Goal: Information Seeking & Learning: Learn about a topic

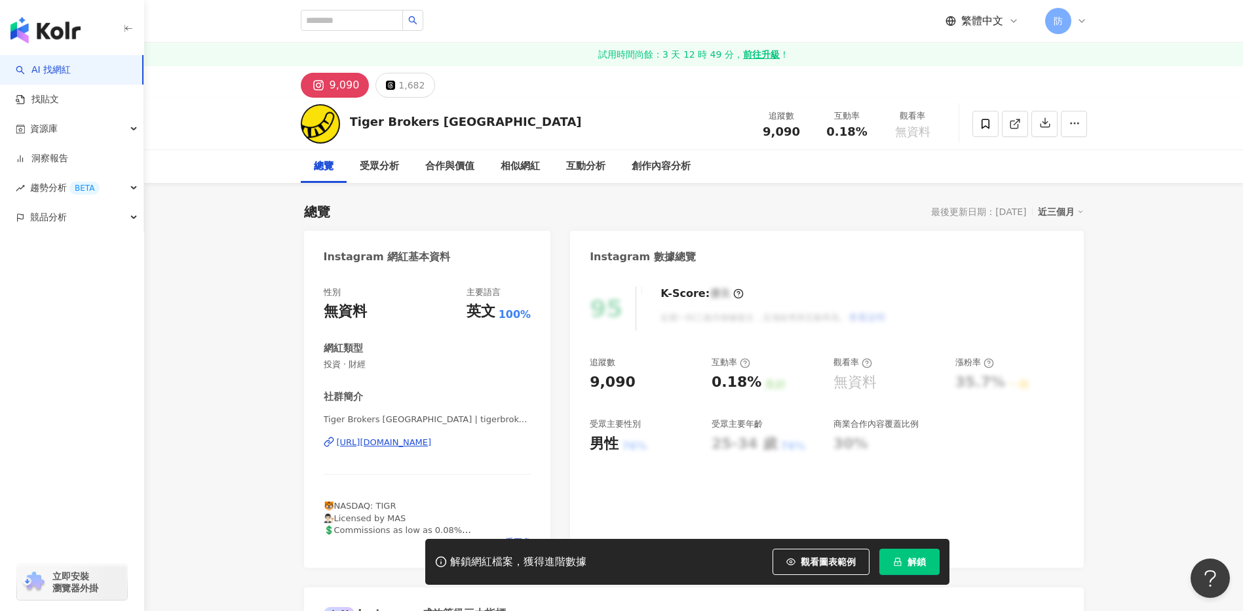
click at [419, 440] on div "[URL][DOMAIN_NAME]" at bounding box center [384, 442] width 95 height 12
click at [59, 105] on link "找貼文" at bounding box center [37, 99] width 43 height 13
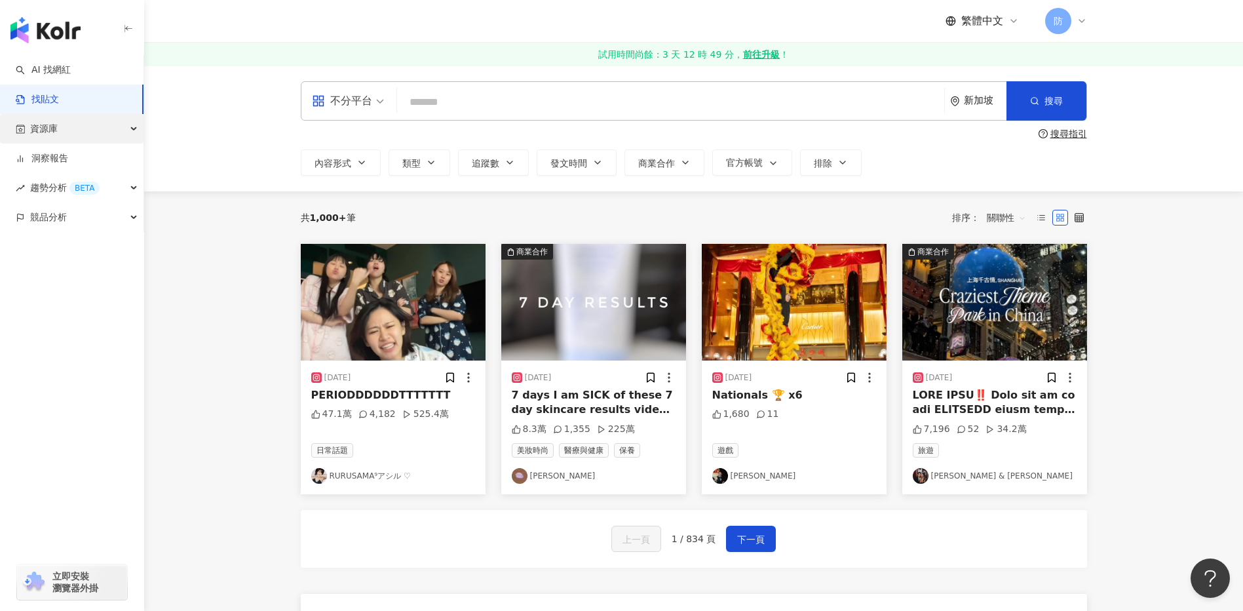
click at [72, 139] on div "資源庫" at bounding box center [71, 128] width 143 height 29
click at [56, 28] on img "button" at bounding box center [45, 30] width 70 height 26
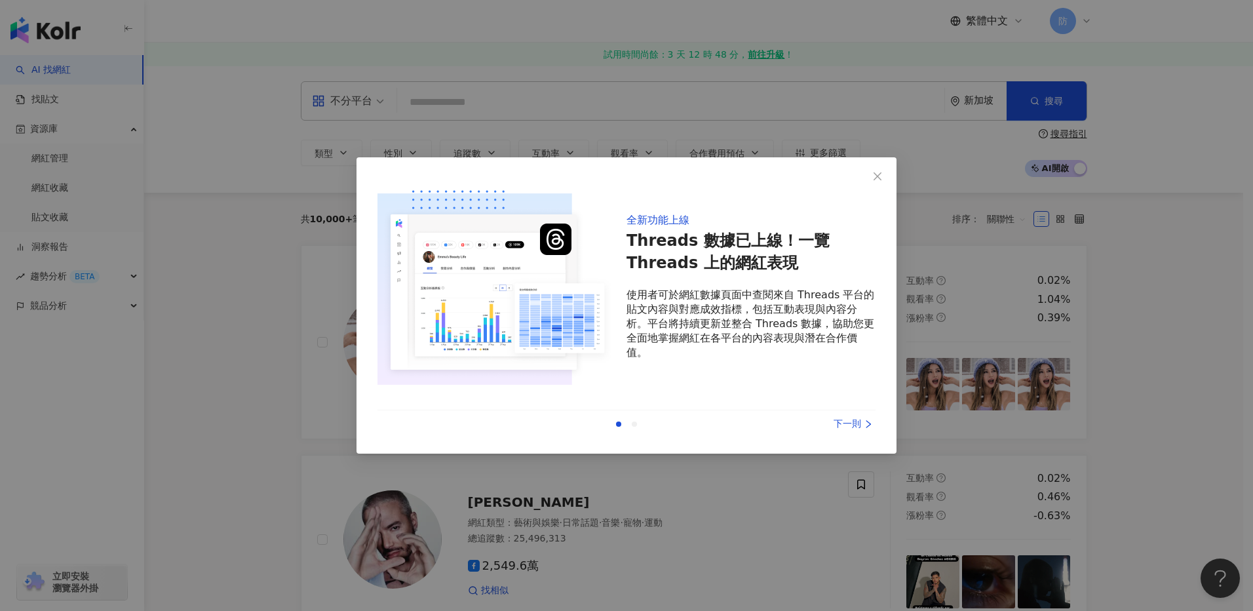
click at [861, 419] on div "下一則" at bounding box center [826, 424] width 98 height 14
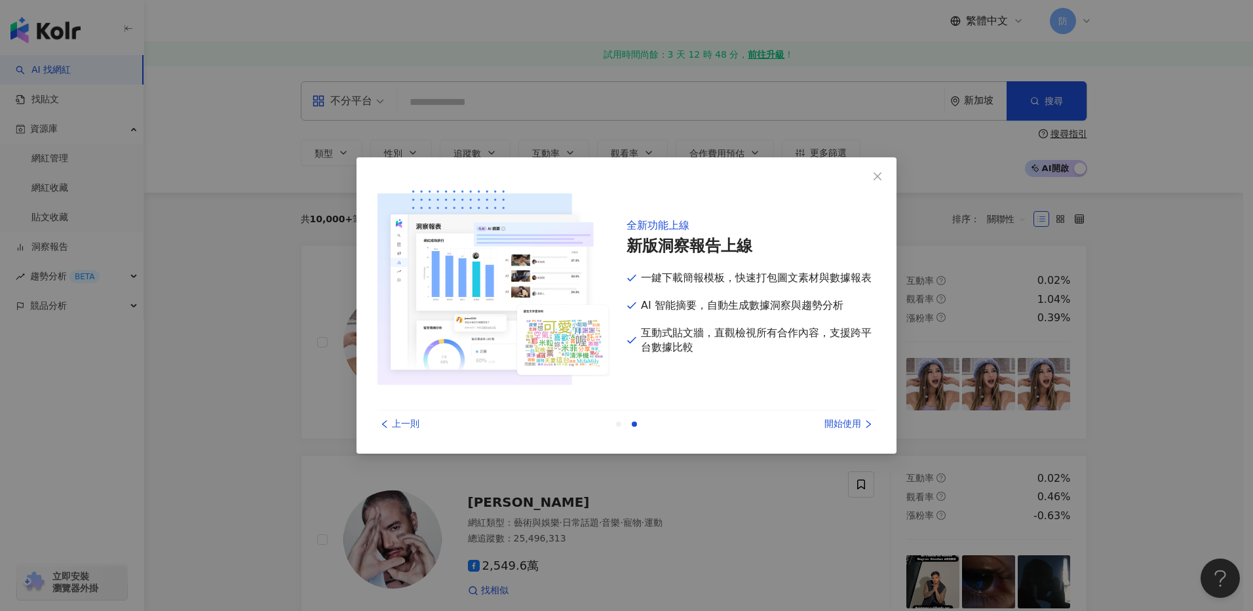
click at [858, 420] on div "開始使用" at bounding box center [826, 424] width 98 height 14
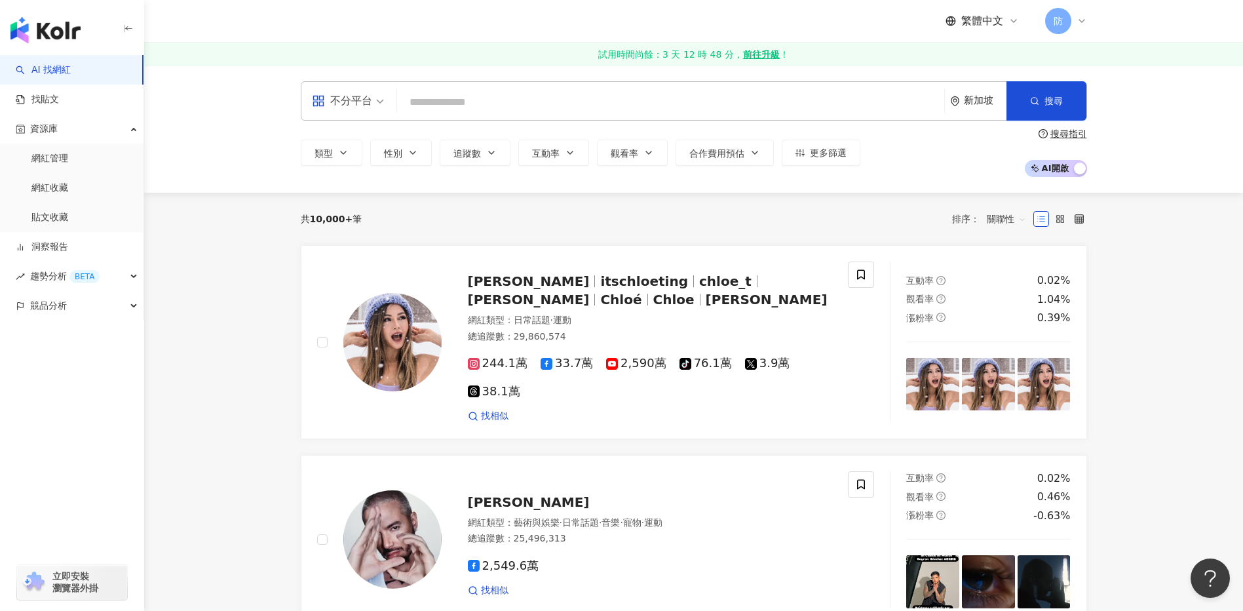
click at [377, 105] on span "不分平台" at bounding box center [348, 100] width 72 height 21
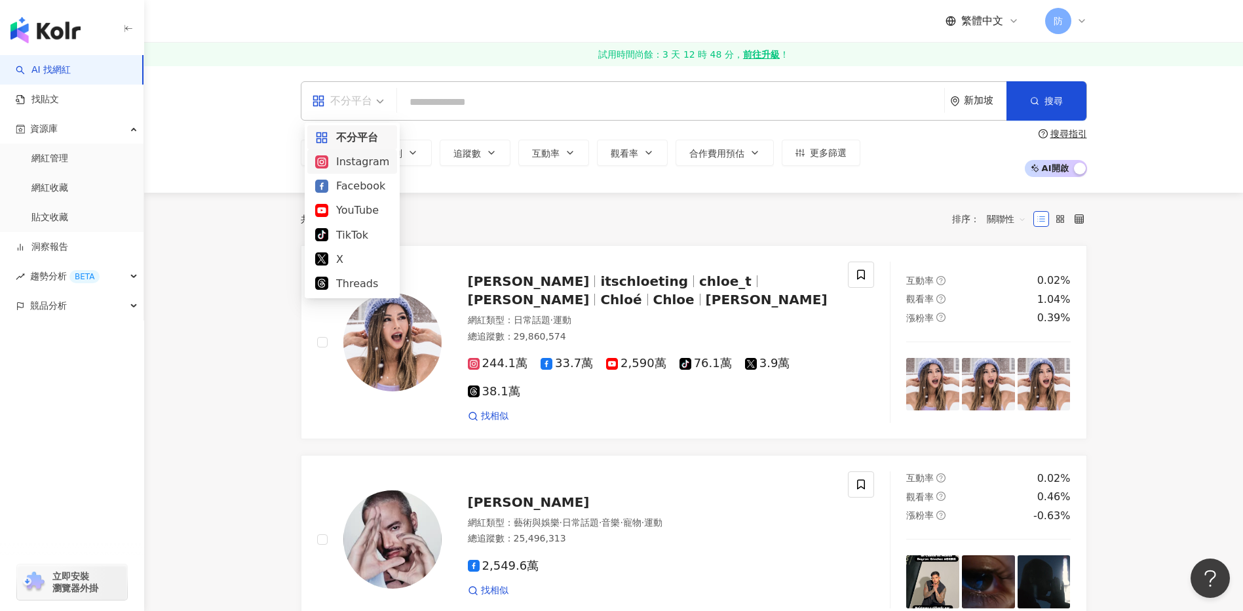
click at [360, 167] on div "Instagram" at bounding box center [352, 161] width 74 height 16
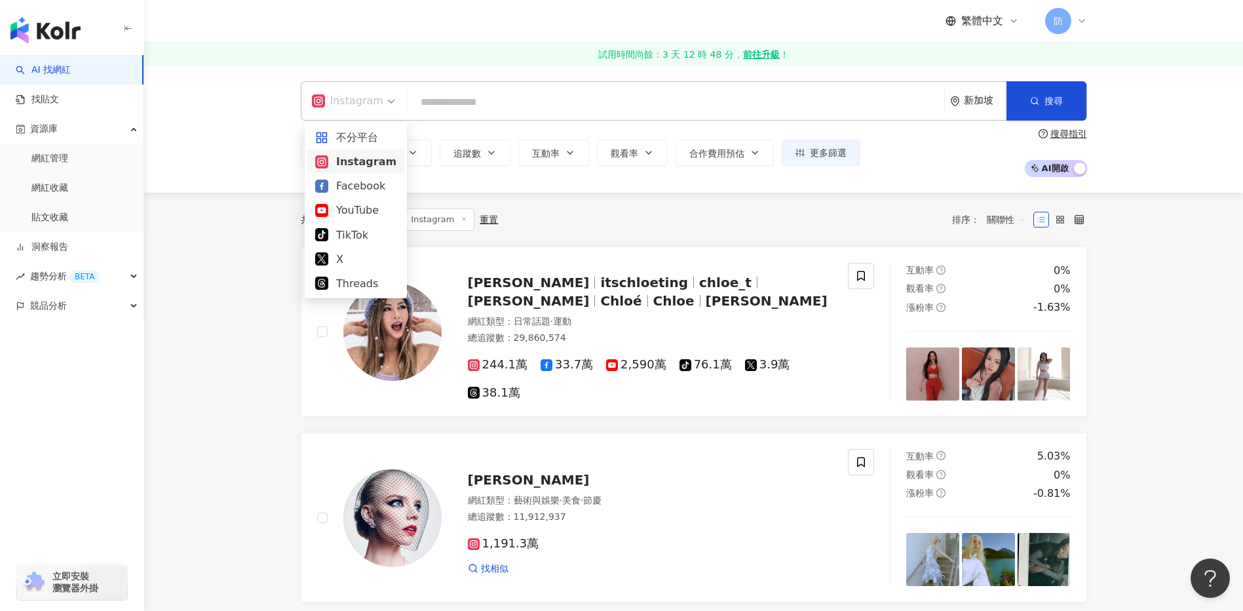
click at [387, 95] on span "Instagram" at bounding box center [353, 100] width 83 height 21
click at [350, 235] on div "TikTok" at bounding box center [355, 235] width 81 height 16
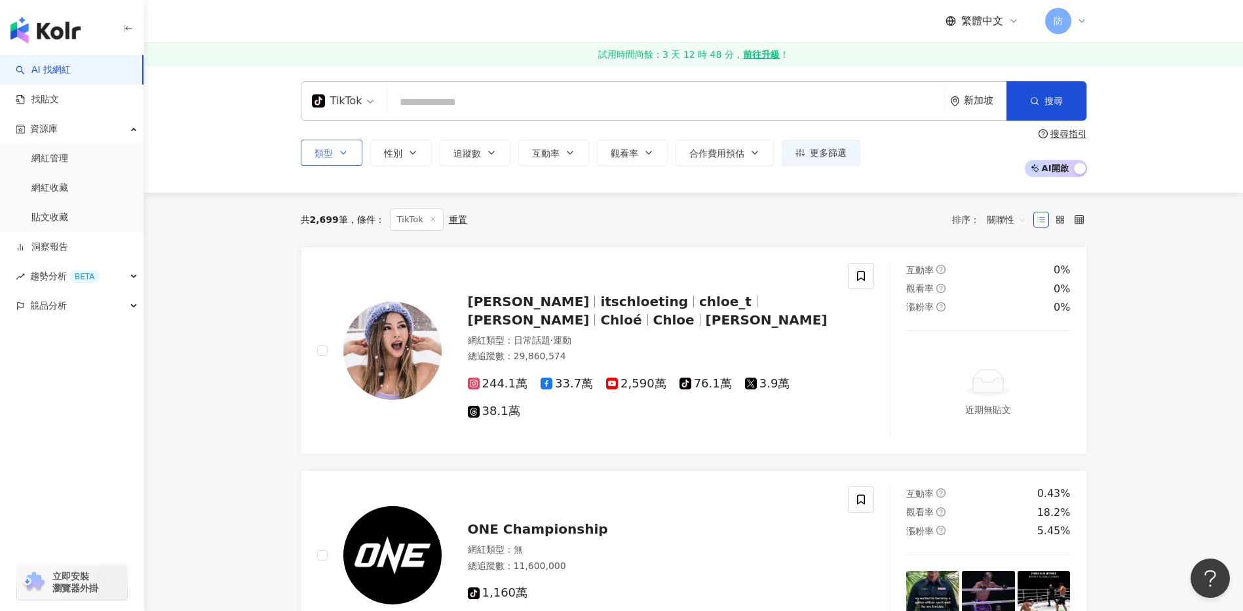
click at [350, 161] on button "類型" at bounding box center [332, 153] width 62 height 26
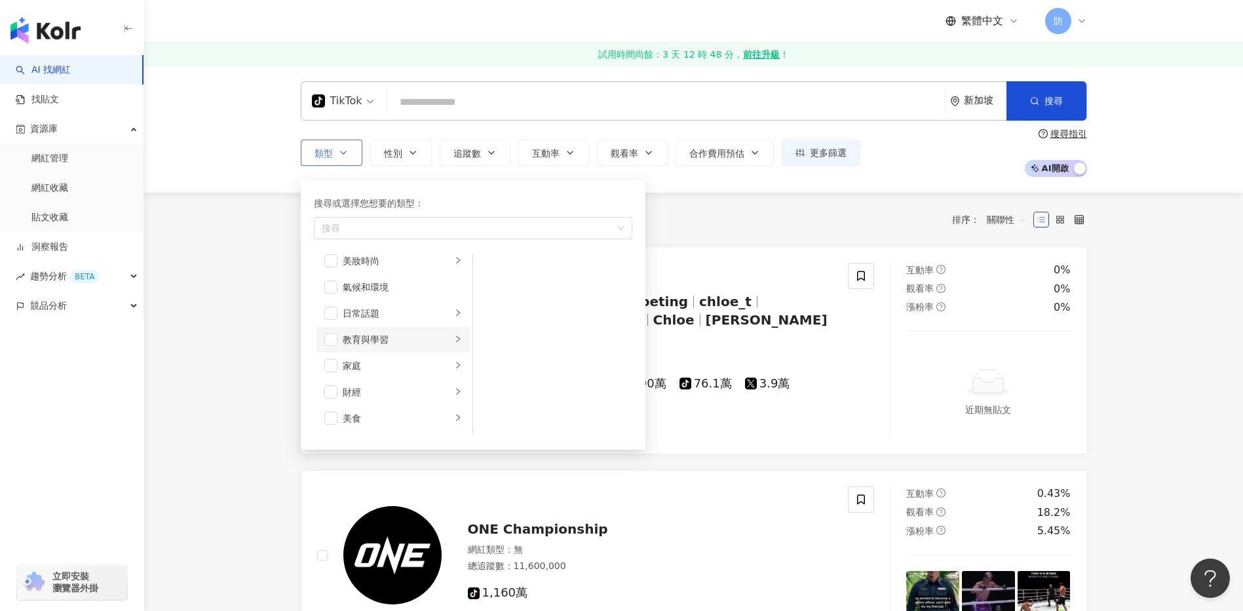
scroll to position [66, 0]
click at [332, 307] on span "button" at bounding box center [330, 308] width 13 height 13
click at [409, 144] on button "性別" at bounding box center [401, 153] width 62 height 26
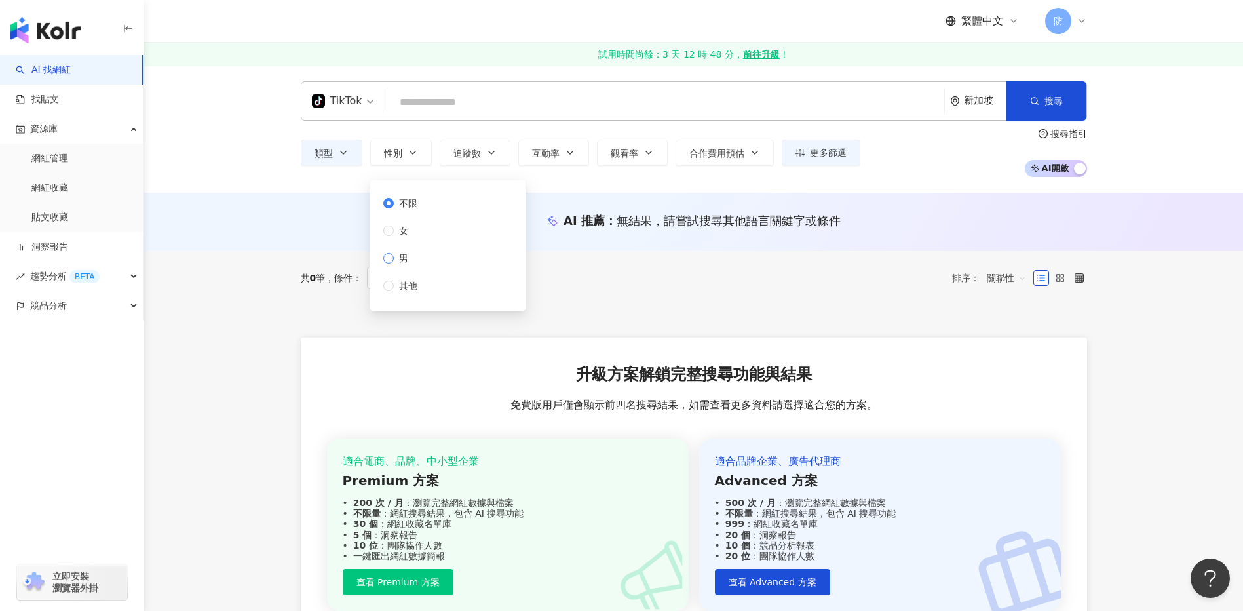
click at [413, 259] on label "男" at bounding box center [402, 258] width 39 height 14
click at [636, 265] on div "共 0 筆 條件 ： TikTok 教育與學習 重置 排序： 關聯性" at bounding box center [694, 278] width 786 height 54
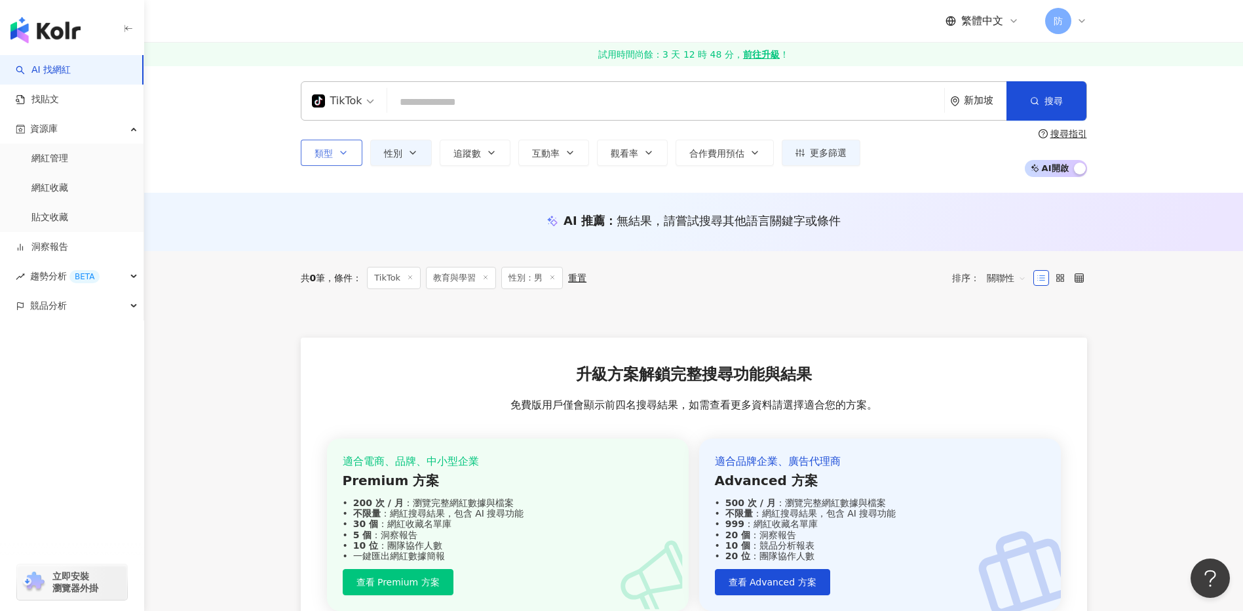
click at [343, 153] on icon "button" at bounding box center [343, 152] width 10 height 10
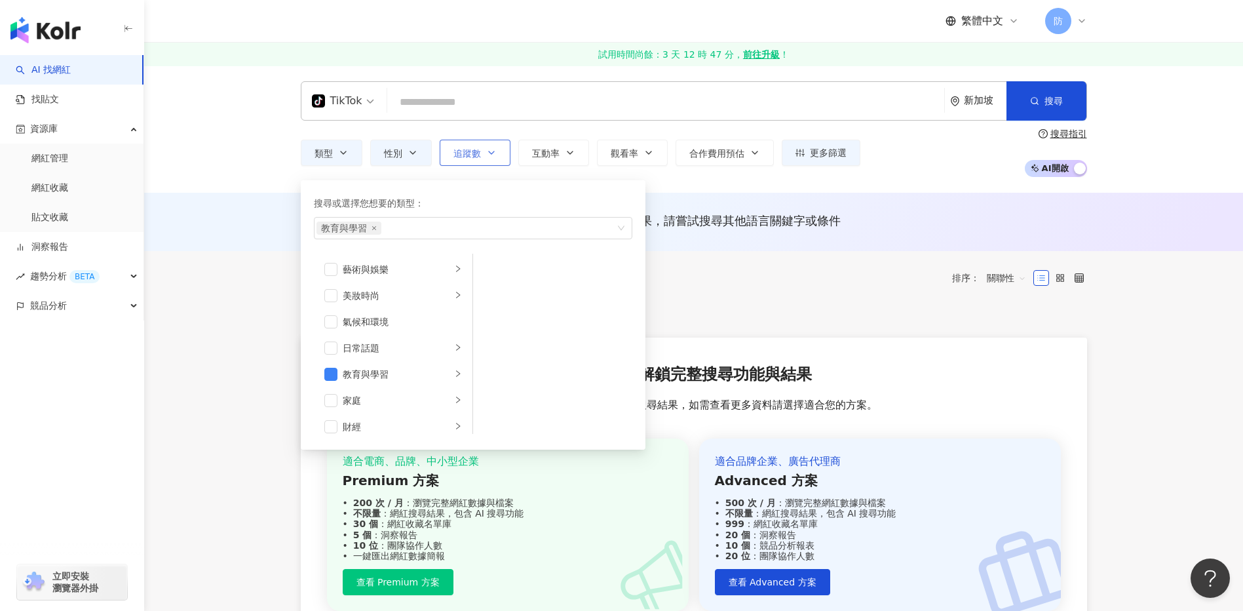
click at [481, 148] on button "追蹤數" at bounding box center [475, 153] width 71 height 26
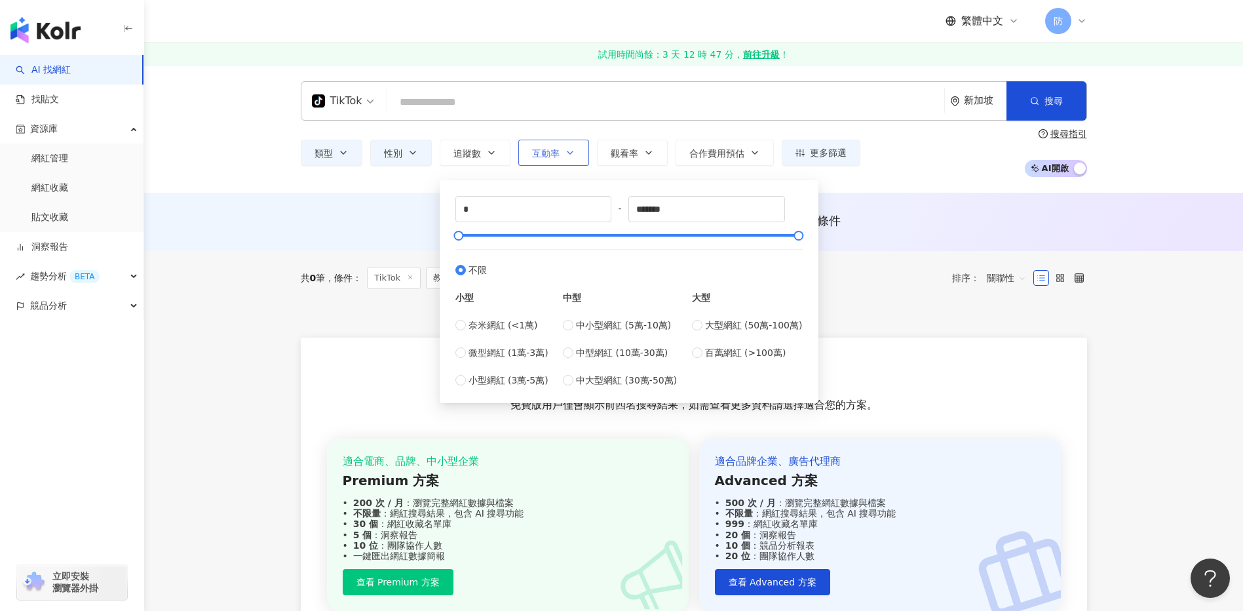
drag, startPoint x: 482, startPoint y: 148, endPoint x: 526, endPoint y: 149, distance: 44.6
click at [482, 149] on button "追蹤數" at bounding box center [475, 153] width 71 height 26
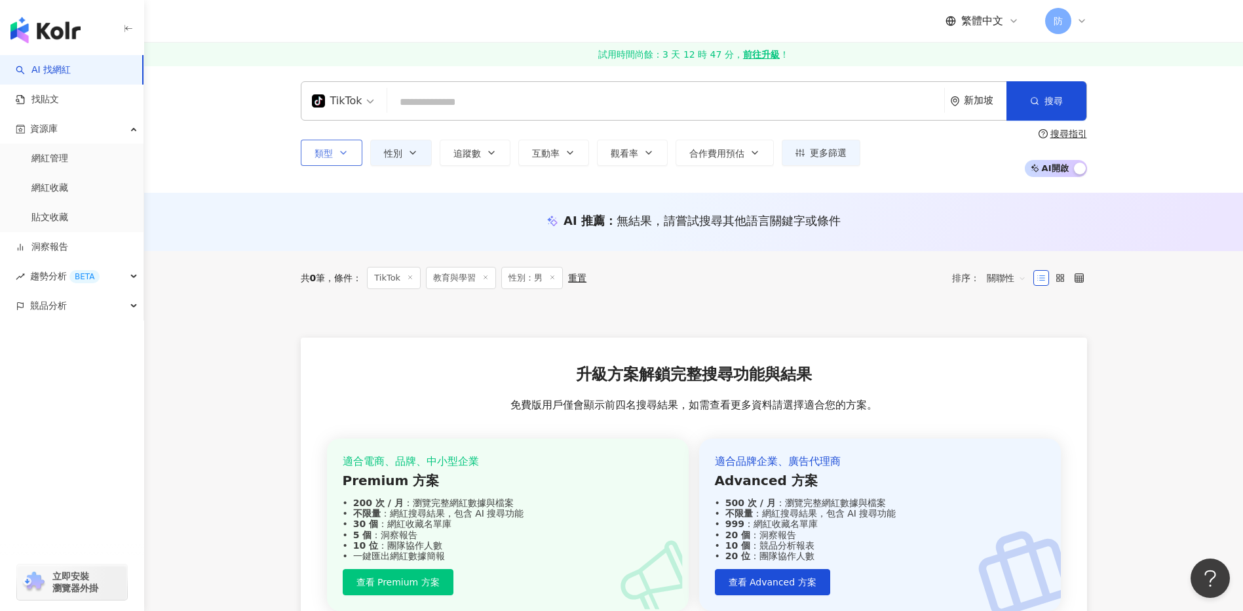
click at [350, 155] on button "類型" at bounding box center [332, 153] width 62 height 26
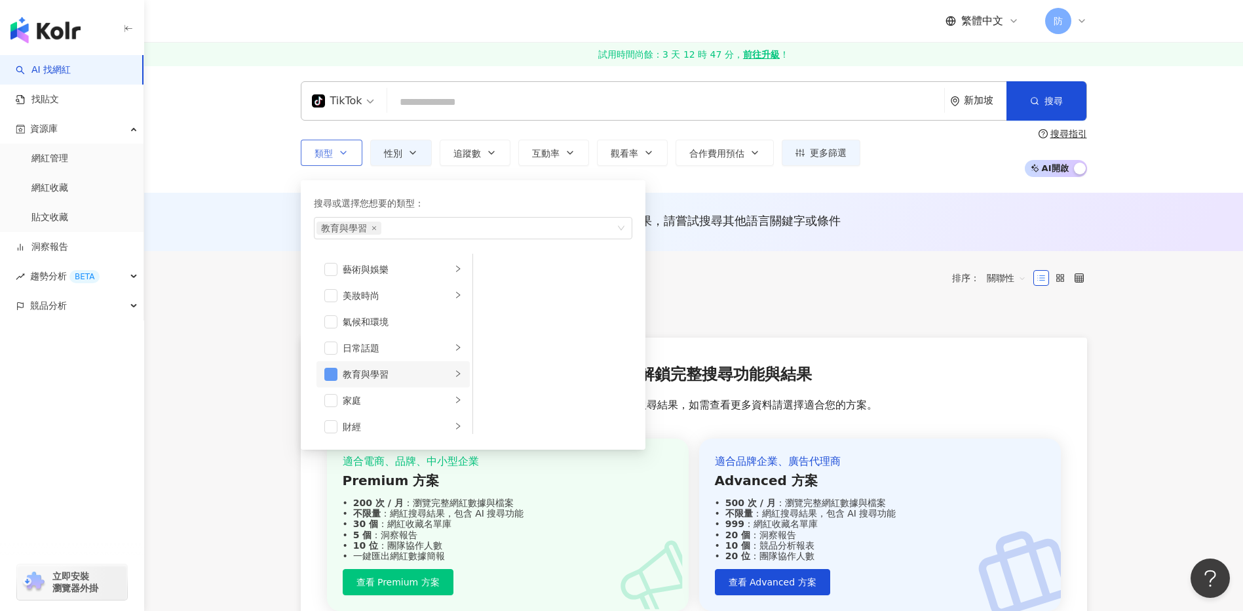
click at [334, 373] on span "button" at bounding box center [330, 374] width 13 height 13
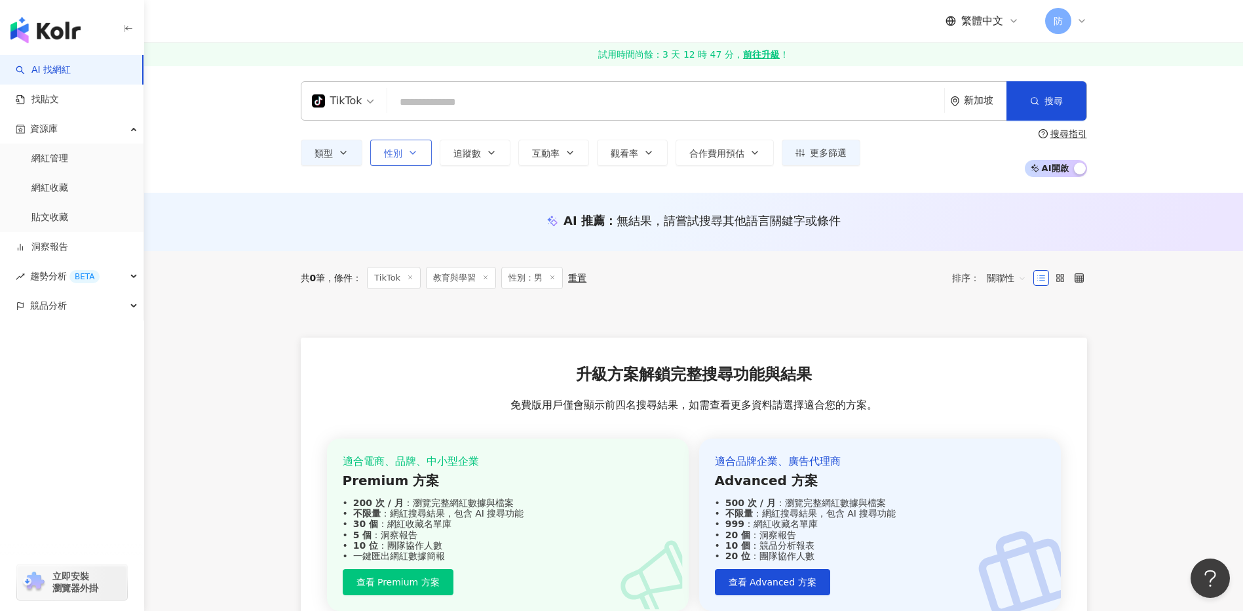
click at [410, 145] on button "性別" at bounding box center [401, 153] width 62 height 26
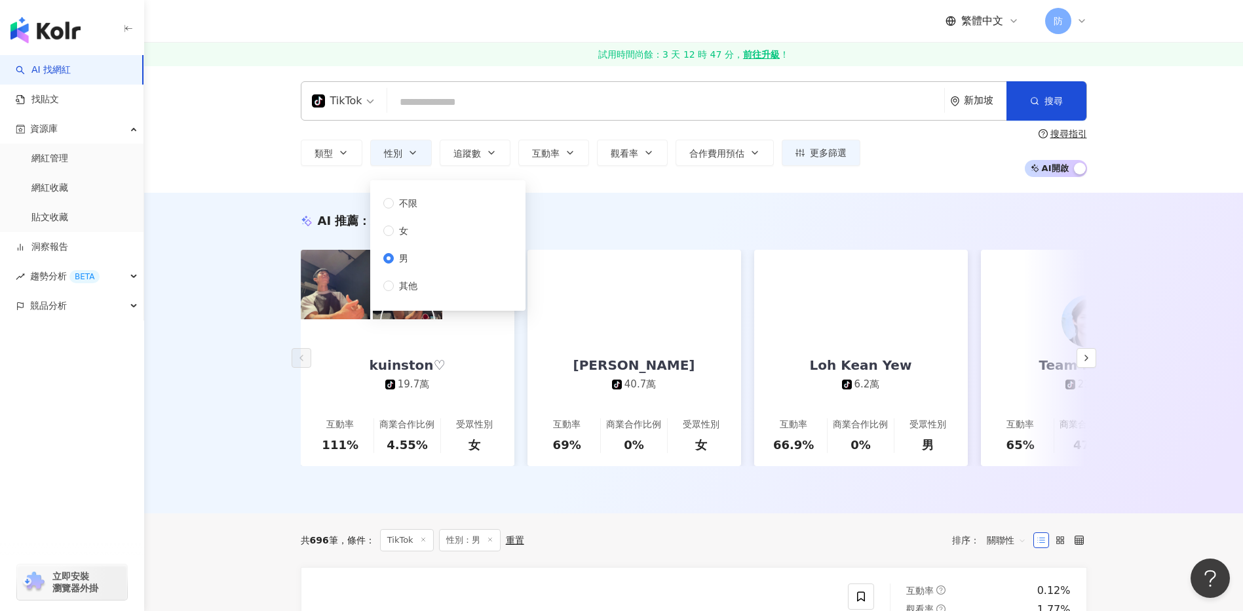
click at [704, 196] on div "AI 推薦 ： 精選優質網紅 kuinston♡ tiktok-icon 19.7萬 互動率 111% 商業合作比例 4.55% 受眾性別 女 [PERSON…" at bounding box center [693, 353] width 1099 height 320
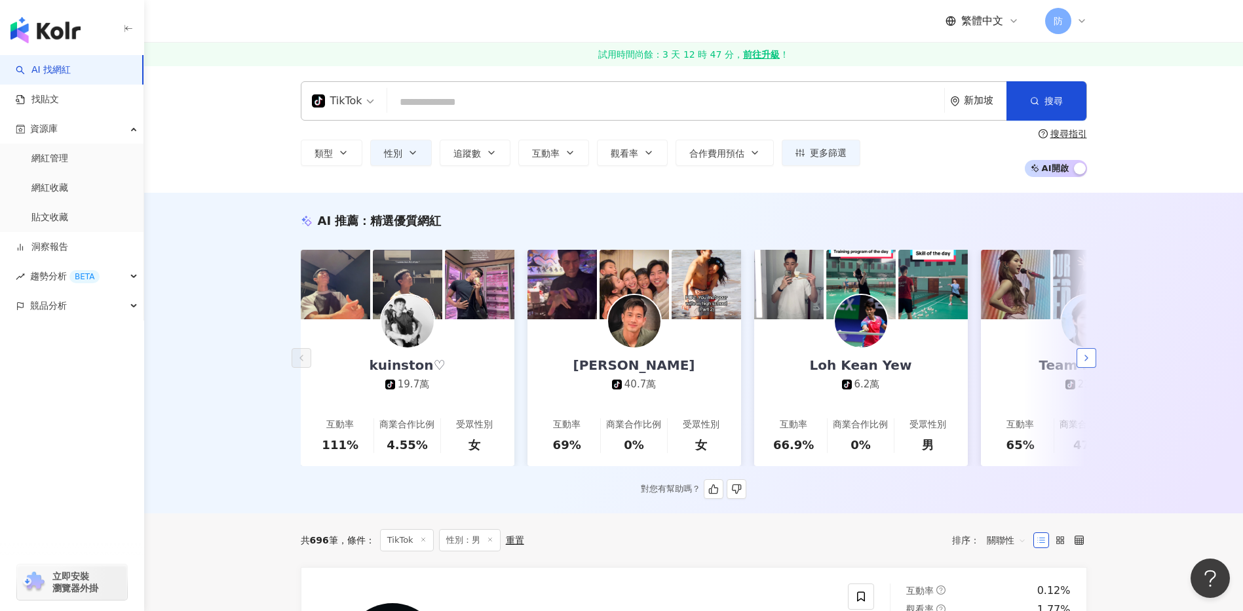
click at [1090, 360] on icon "button" at bounding box center [1086, 358] width 10 height 10
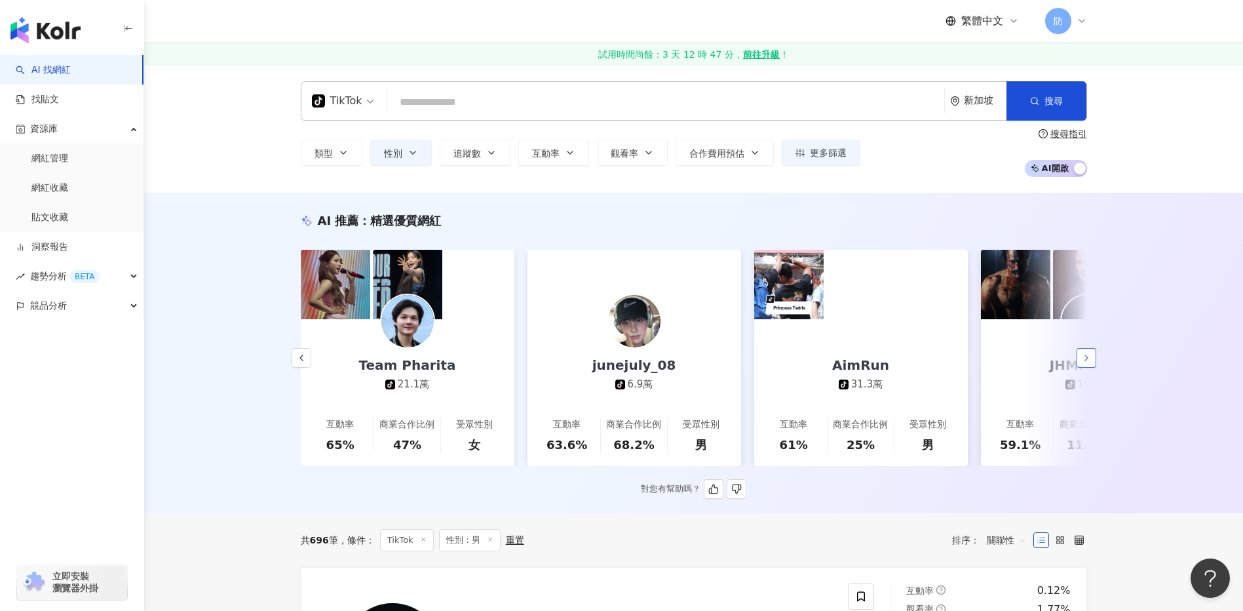
click at [1090, 360] on icon "button" at bounding box center [1086, 358] width 10 height 10
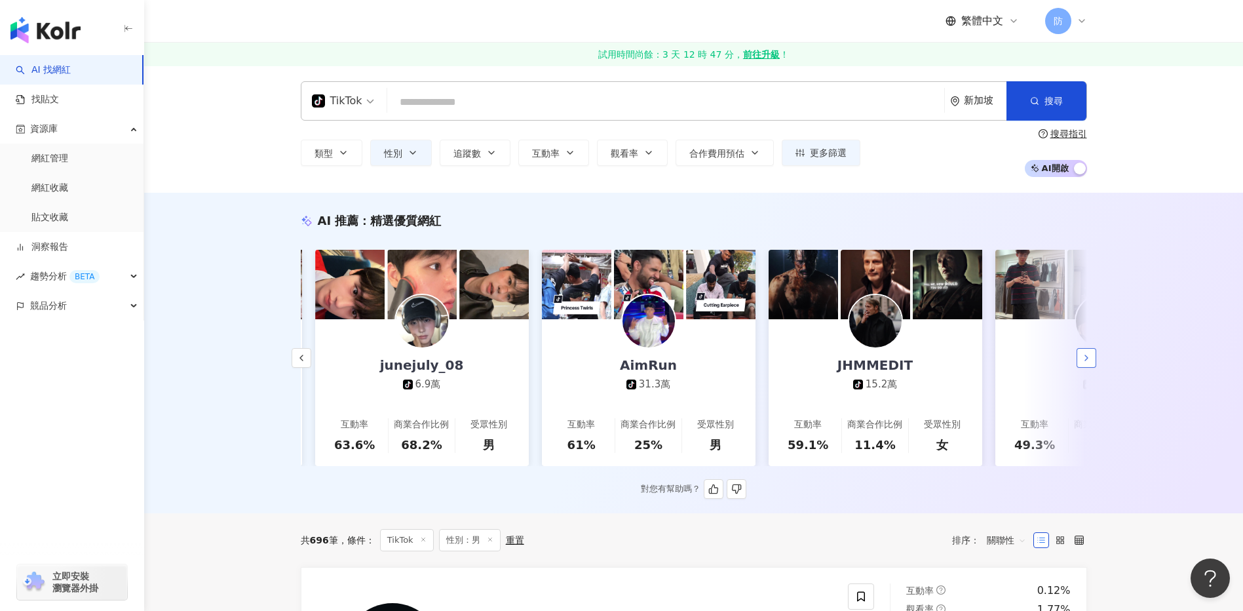
click at [1090, 360] on icon "button" at bounding box center [1086, 358] width 10 height 10
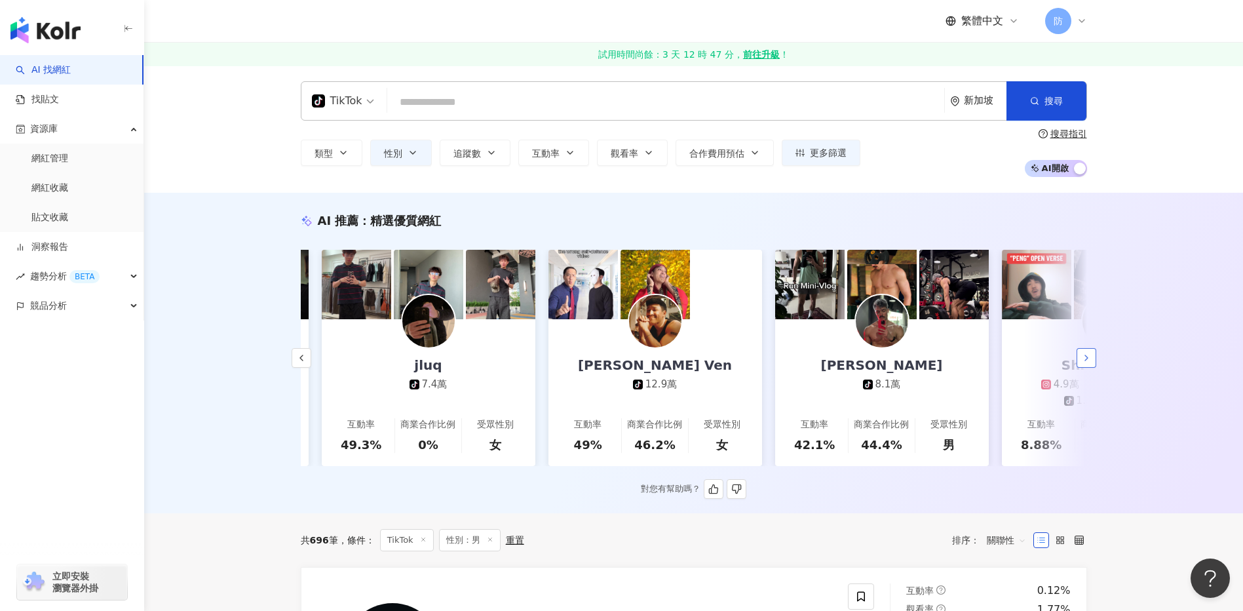
click at [1090, 360] on icon "button" at bounding box center [1086, 358] width 10 height 10
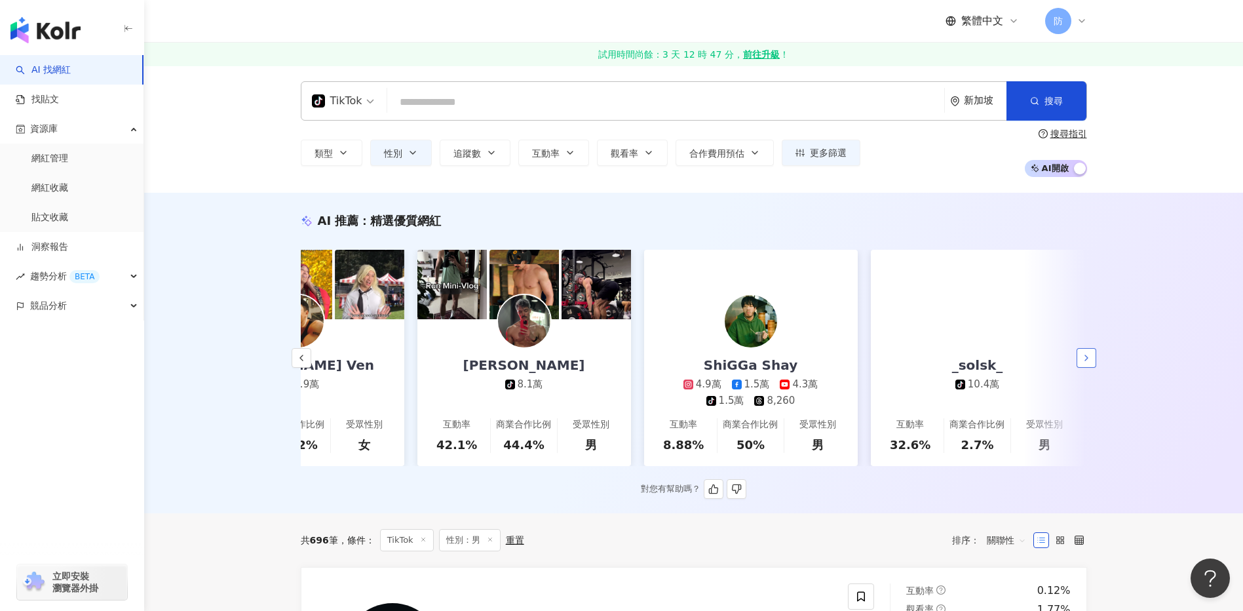
scroll to position [0, 1960]
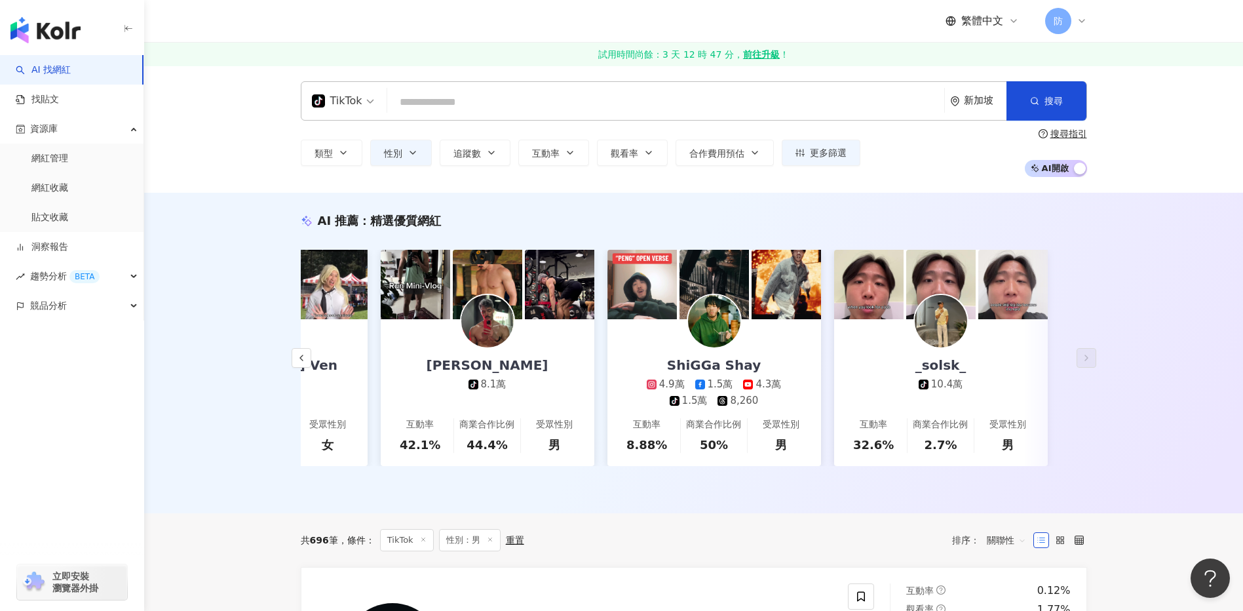
click at [1008, 22] on div "繁體中文" at bounding box center [982, 21] width 73 height 14
click at [1181, 35] on header "繁體中文 防" at bounding box center [693, 21] width 1099 height 43
click at [1081, 21] on icon at bounding box center [1082, 21] width 10 height 10
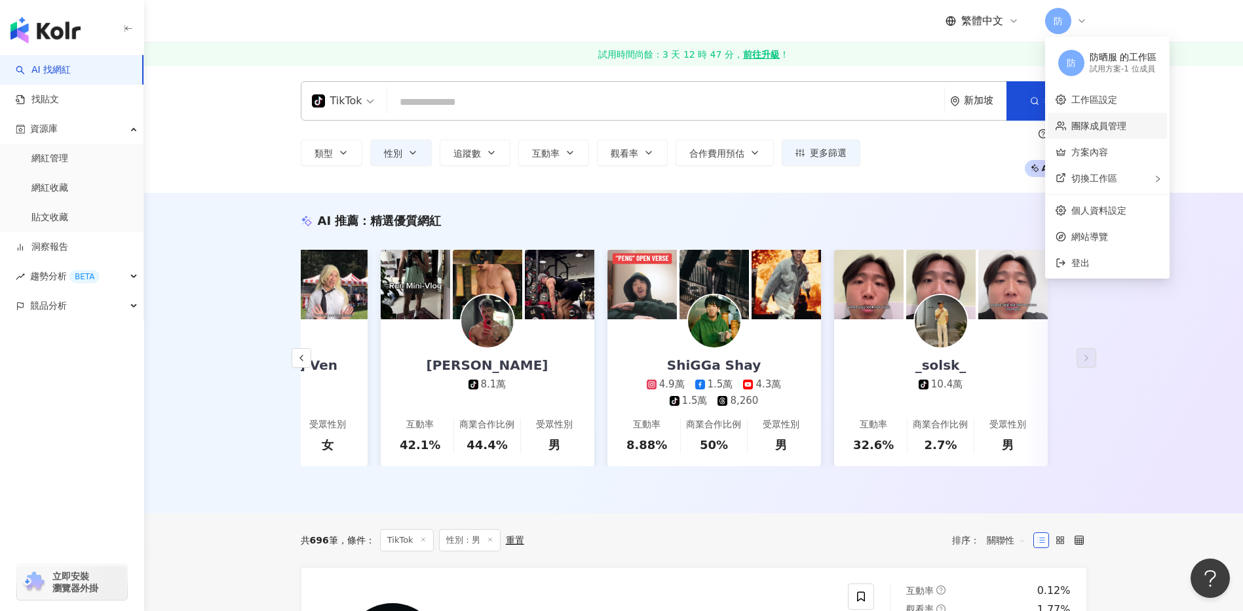
click at [1091, 128] on link "團隊成員管理" at bounding box center [1098, 126] width 55 height 10
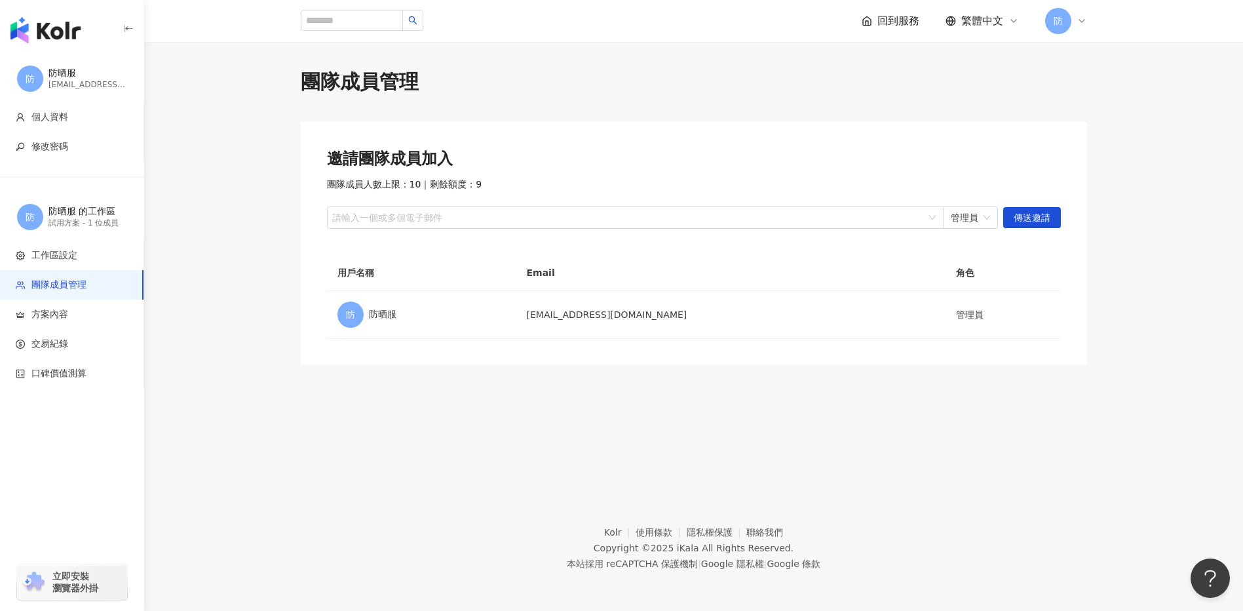
click at [41, 29] on img "button" at bounding box center [45, 30] width 70 height 26
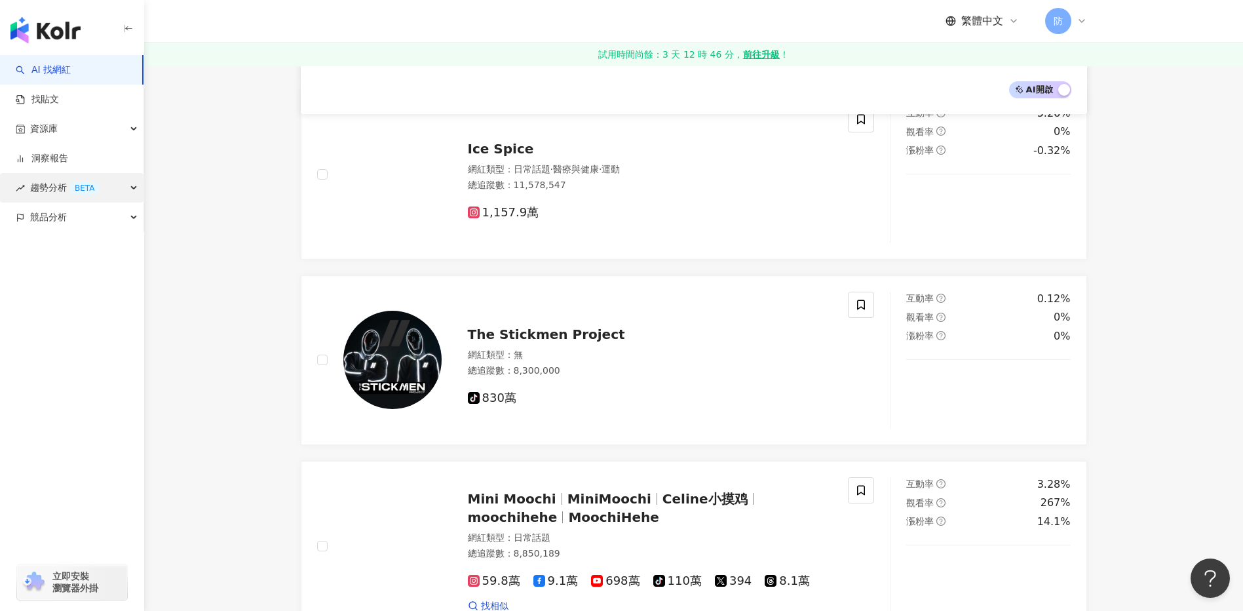
scroll to position [852, 0]
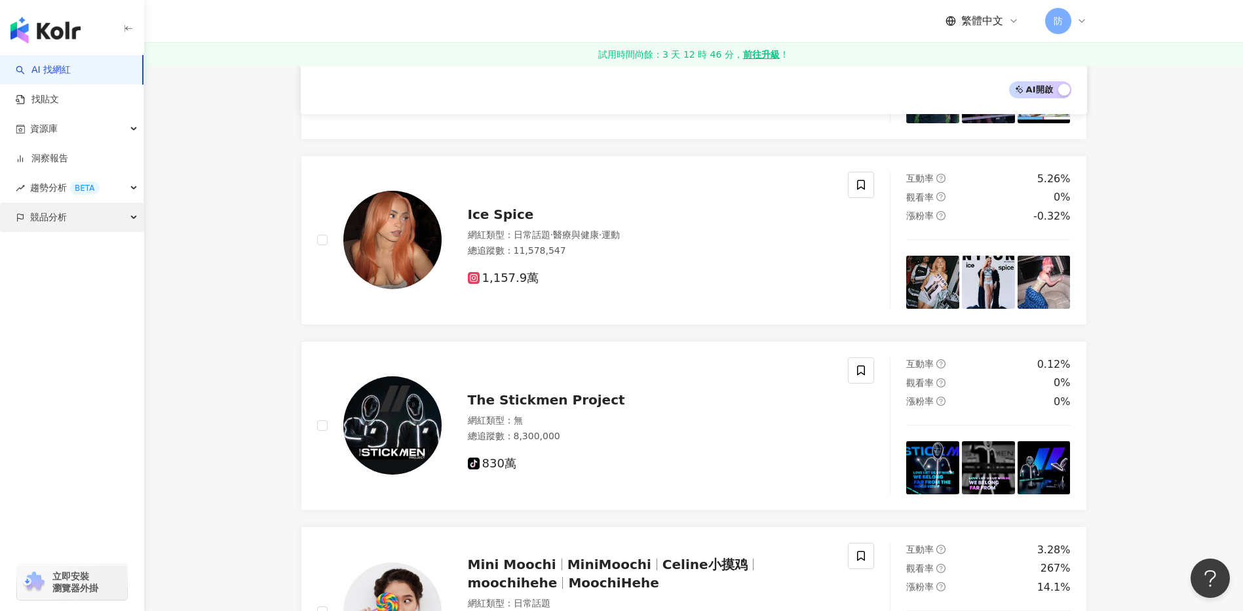
click at [58, 220] on span "競品分析" at bounding box center [48, 216] width 37 height 29
click at [111, 134] on div "資源庫" at bounding box center [71, 128] width 143 height 29
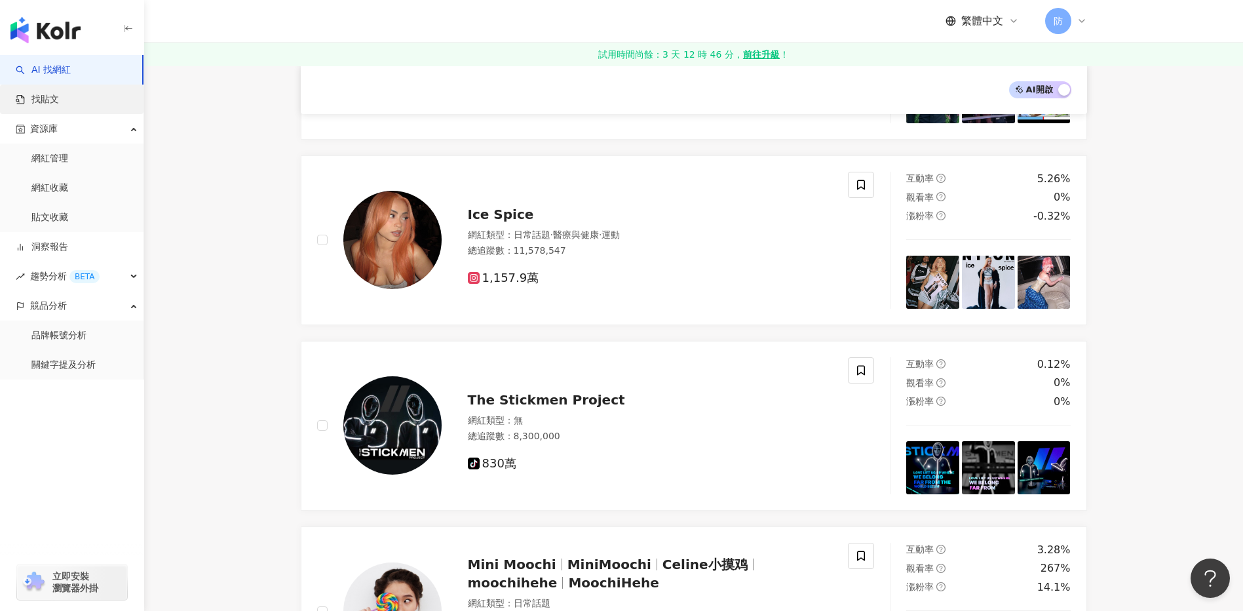
click at [59, 93] on link "找貼文" at bounding box center [37, 99] width 43 height 13
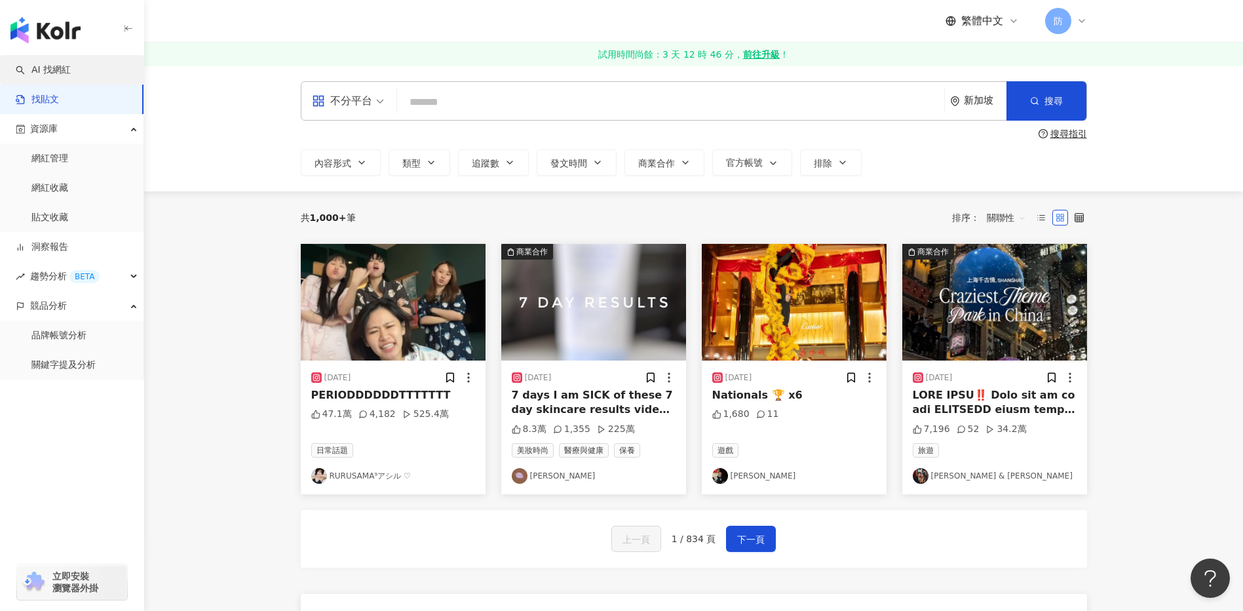
click at [71, 74] on link "AI 找網紅" at bounding box center [43, 70] width 55 height 13
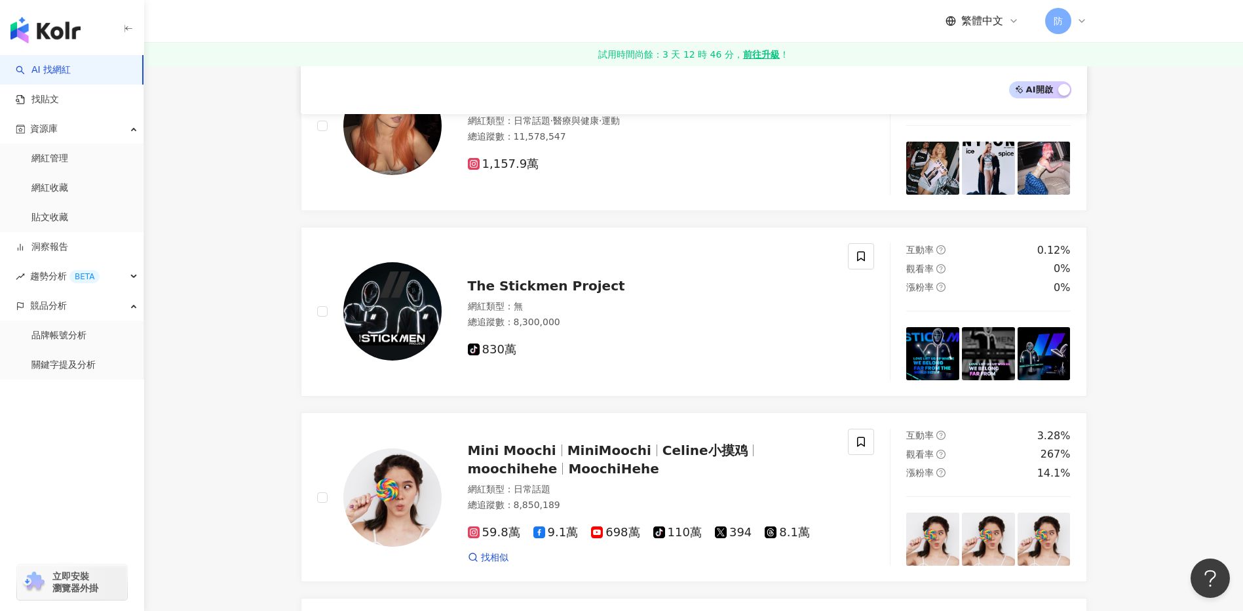
scroll to position [983, 0]
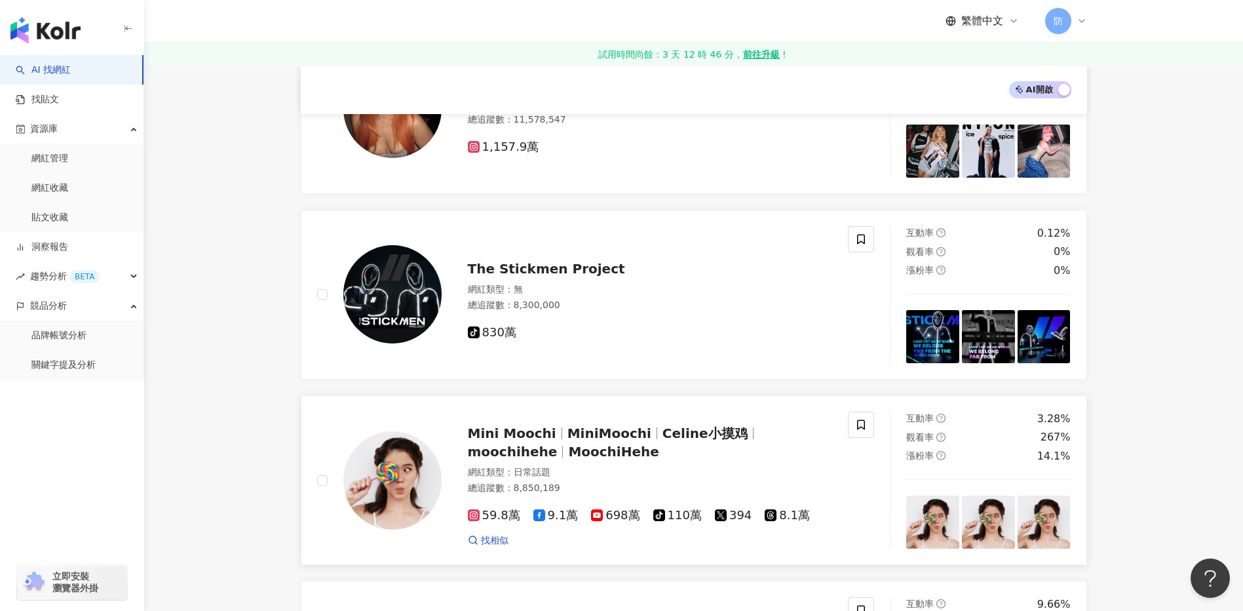
click at [496, 522] on span "59.8萬" at bounding box center [494, 515] width 52 height 14
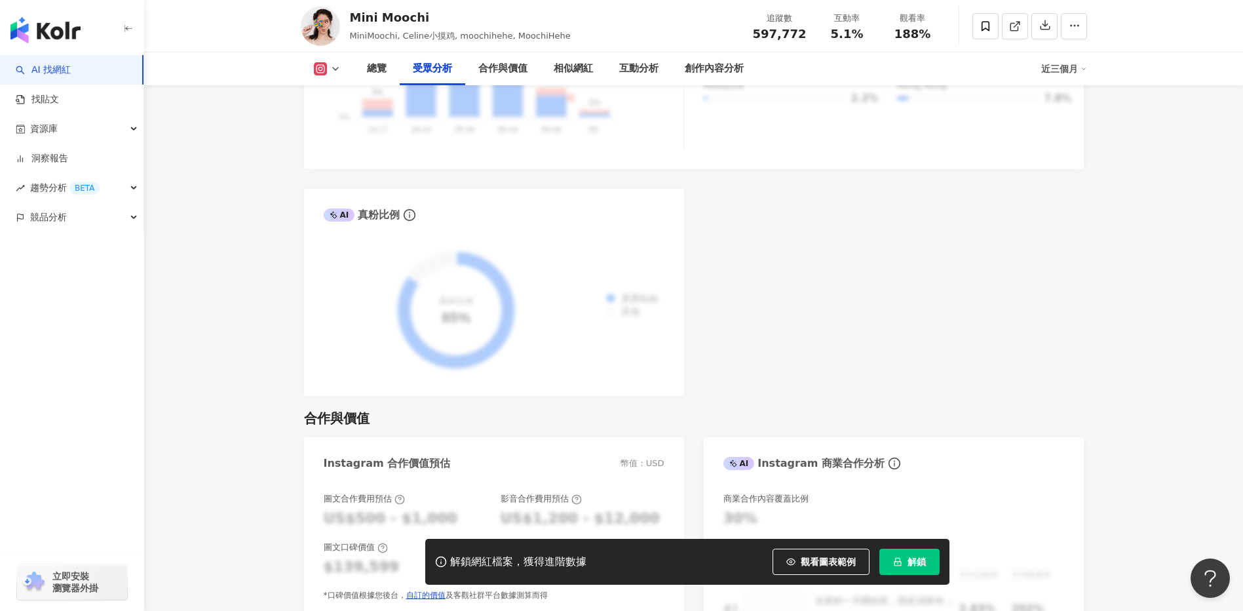
scroll to position [1704, 0]
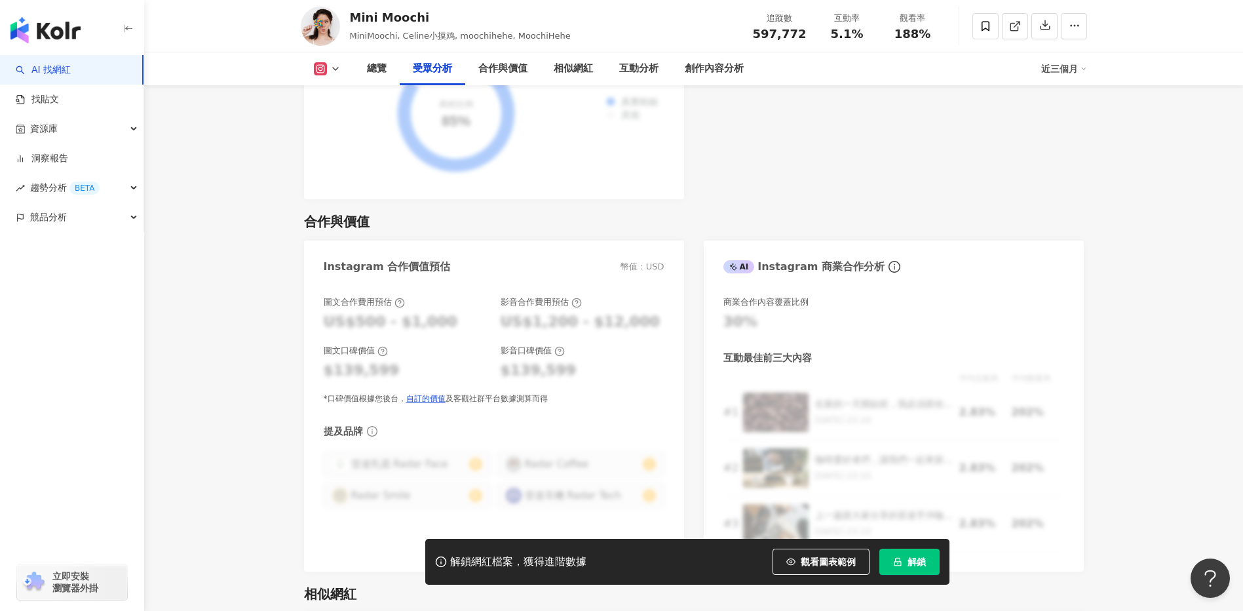
click at [38, 40] on img "button" at bounding box center [45, 30] width 70 height 26
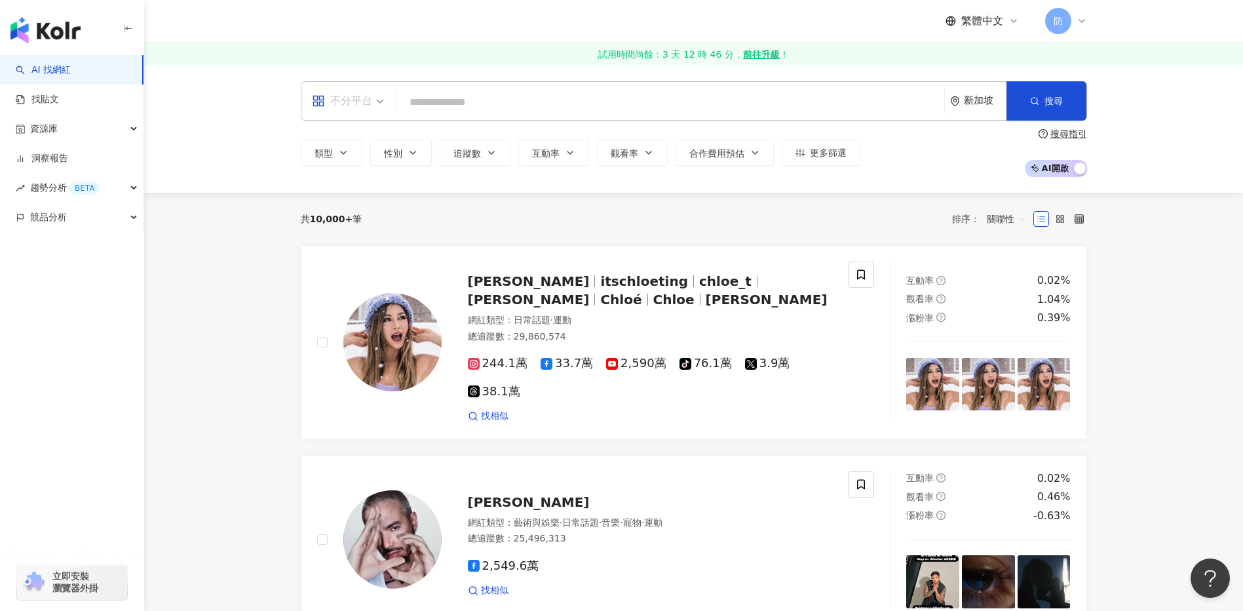
click at [381, 90] on input "search" at bounding box center [348, 92] width 72 height 21
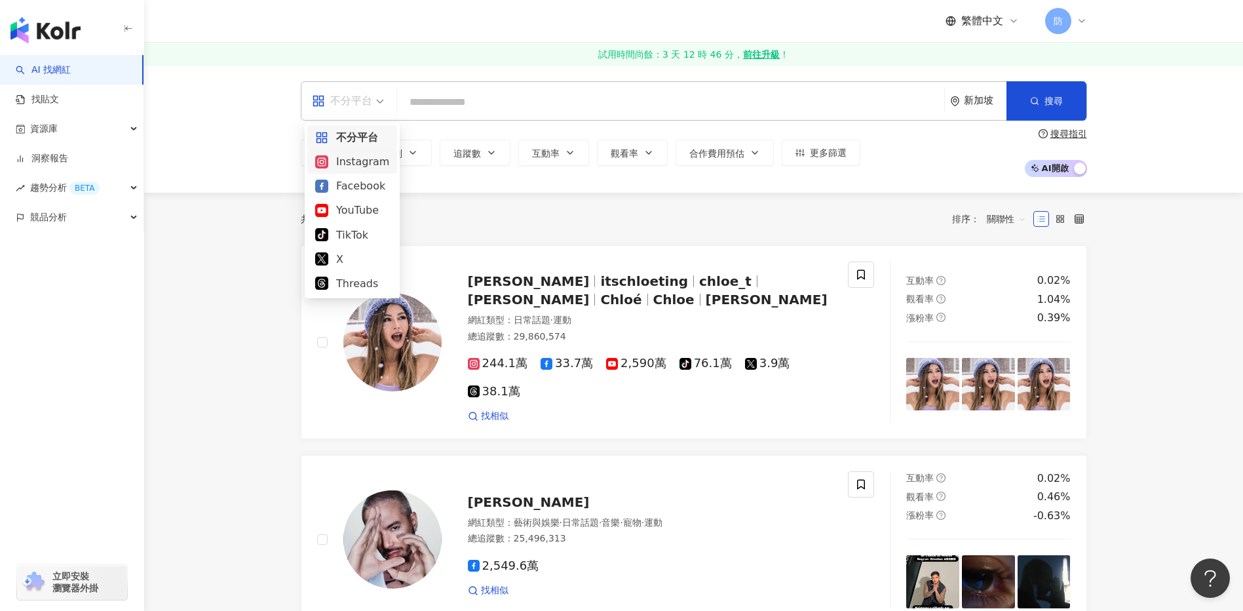
click at [362, 163] on div "Instagram" at bounding box center [352, 161] width 74 height 16
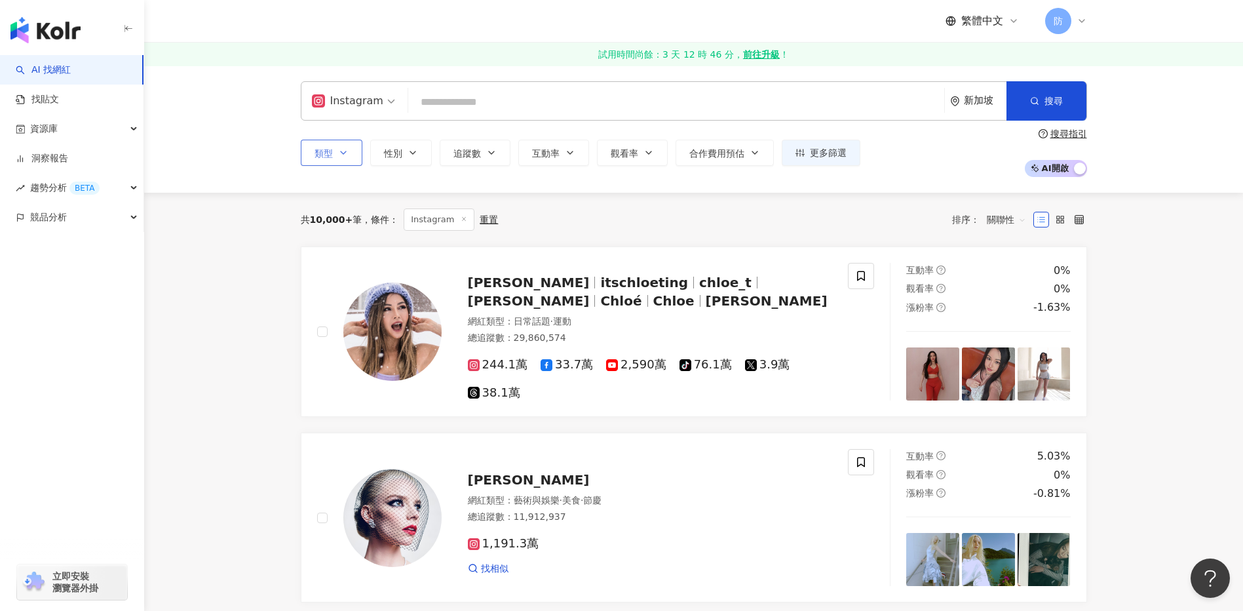
click at [360, 162] on button "類型" at bounding box center [332, 153] width 62 height 26
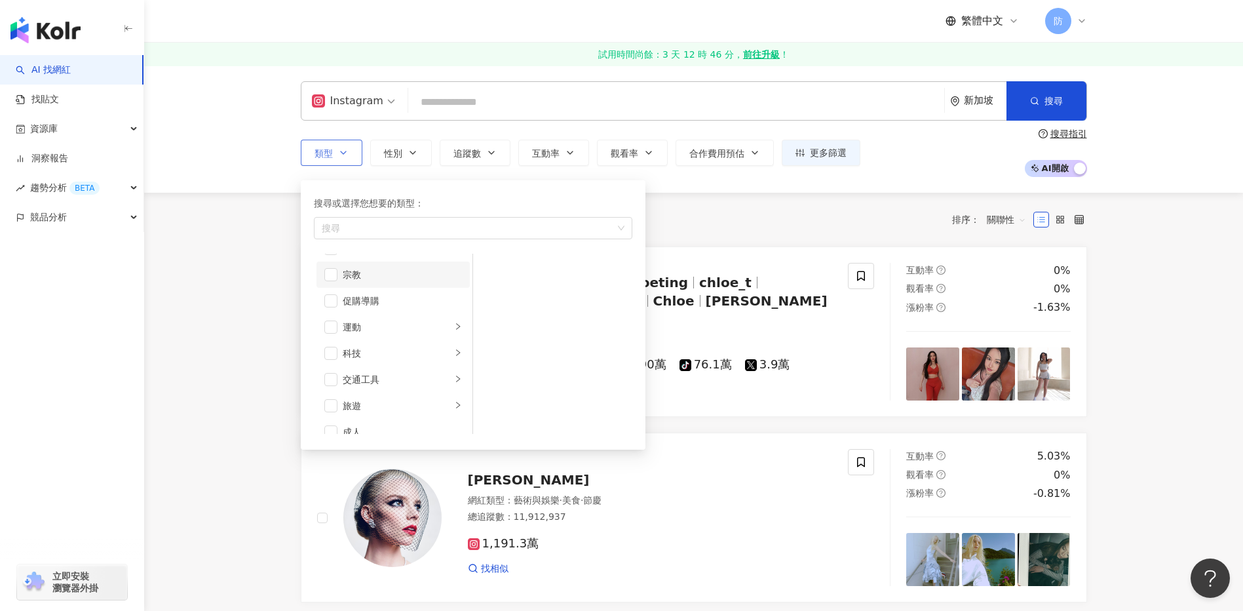
scroll to position [454, 0]
click at [432, 389] on div "旅遊" at bounding box center [397, 392] width 109 height 14
click at [487, 272] on span "button" at bounding box center [490, 269] width 13 height 13
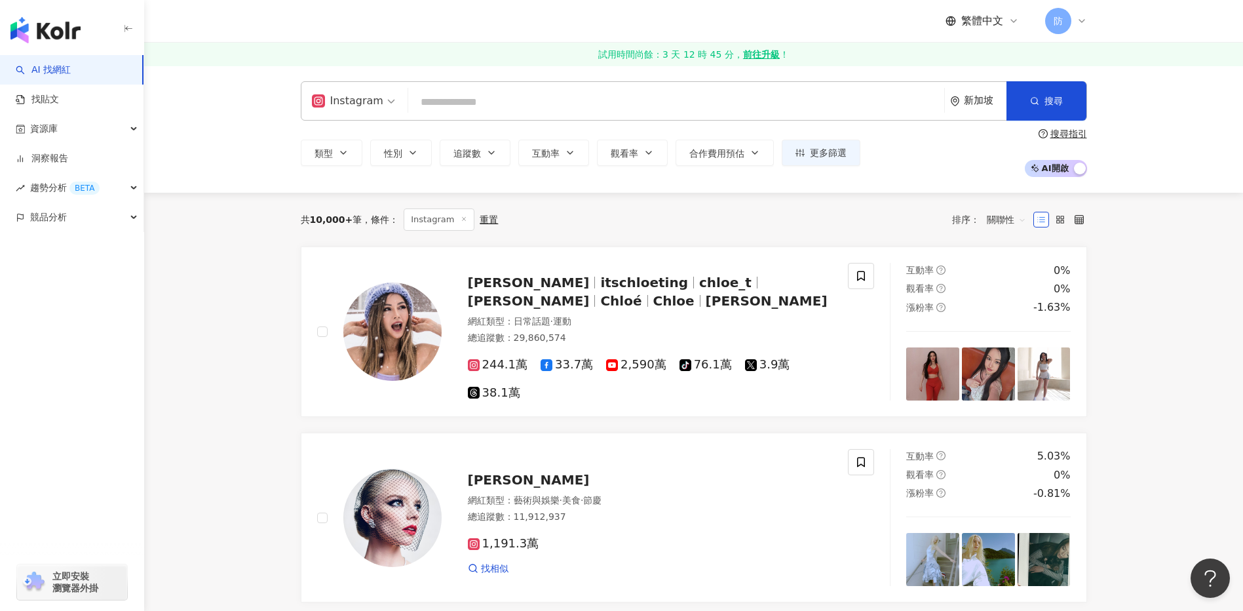
click at [708, 223] on div "共 10,000+ 筆 條件 ： Instagram 重置 排序： 關聯性" at bounding box center [694, 219] width 786 height 22
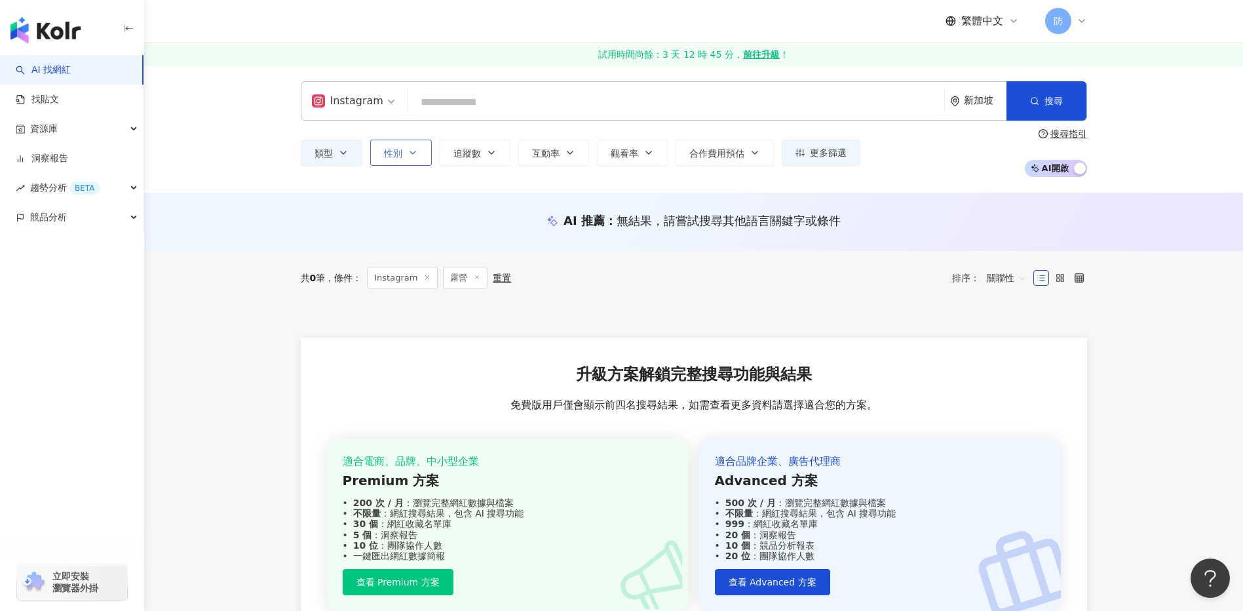
click at [412, 154] on icon "button" at bounding box center [413, 152] width 10 height 10
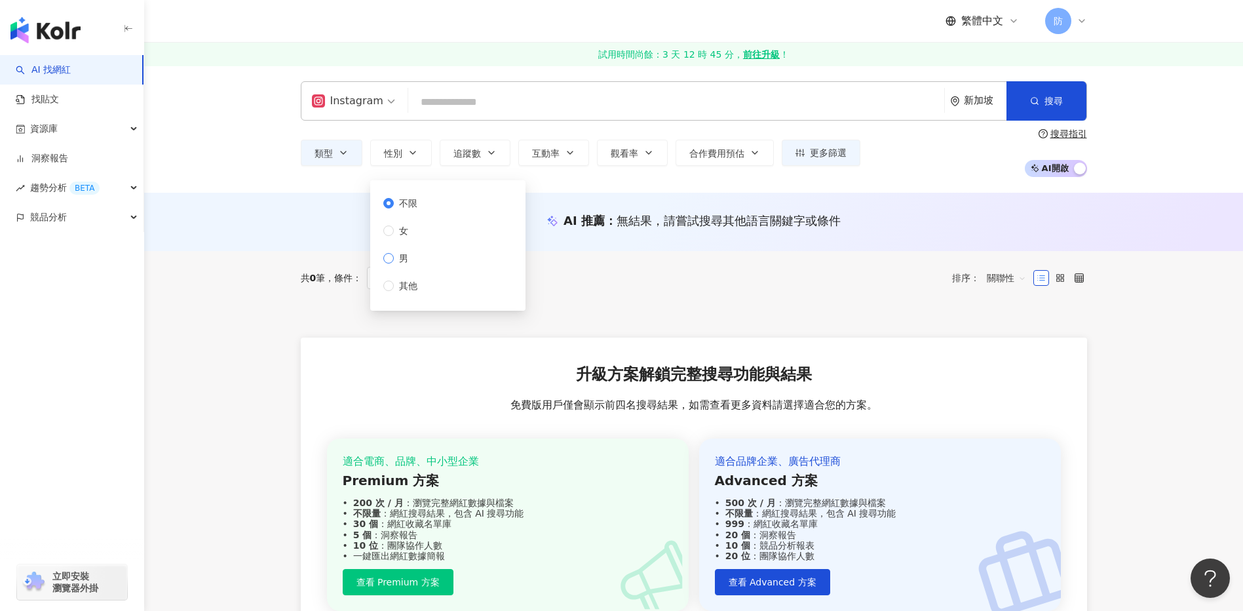
click at [410, 258] on span "男" at bounding box center [404, 258] width 20 height 14
click at [609, 286] on div "共 0 筆 條件 ： Instagram 露營 重置 排序： 關聯性" at bounding box center [694, 278] width 786 height 22
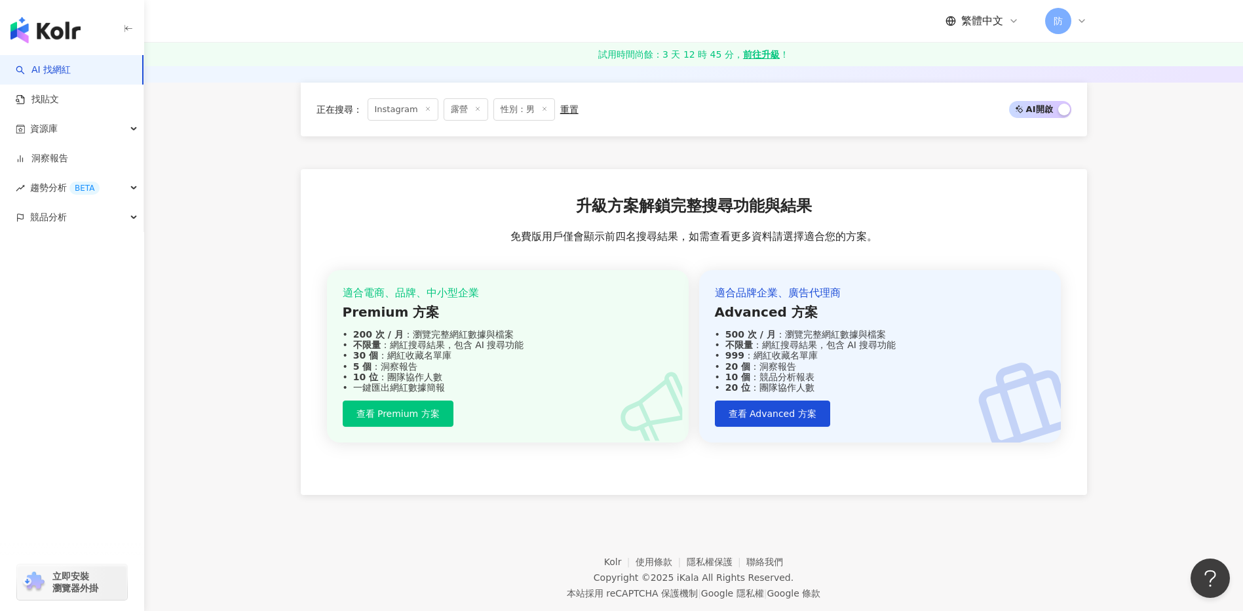
scroll to position [197, 0]
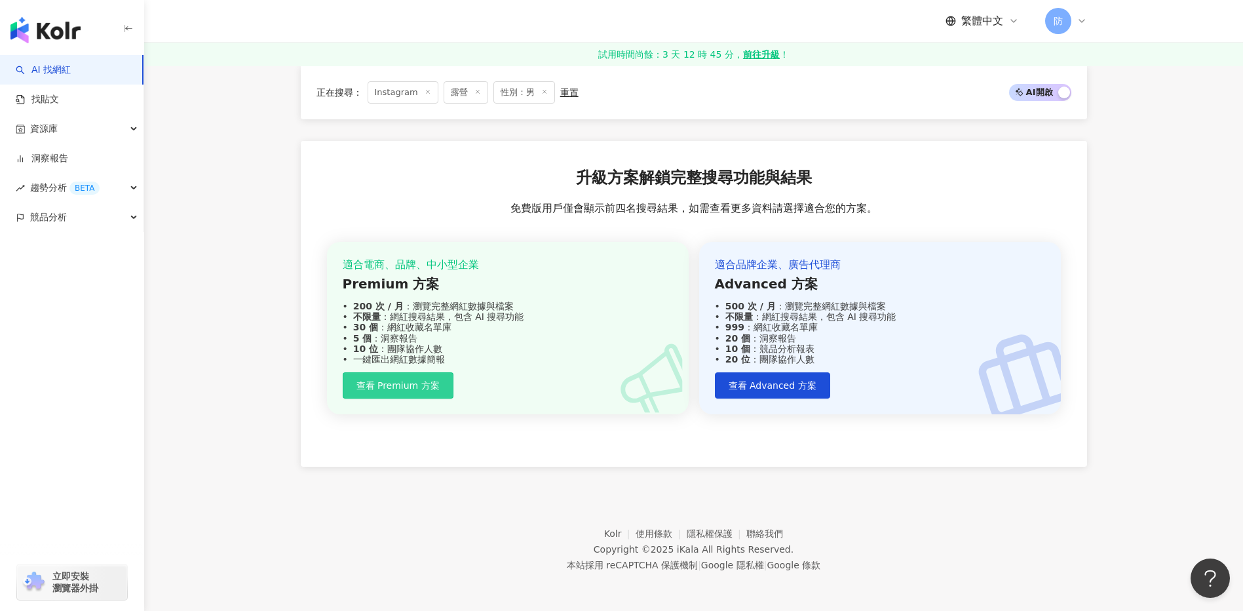
click at [413, 392] on button "查看 Premium 方案" at bounding box center [398, 385] width 111 height 26
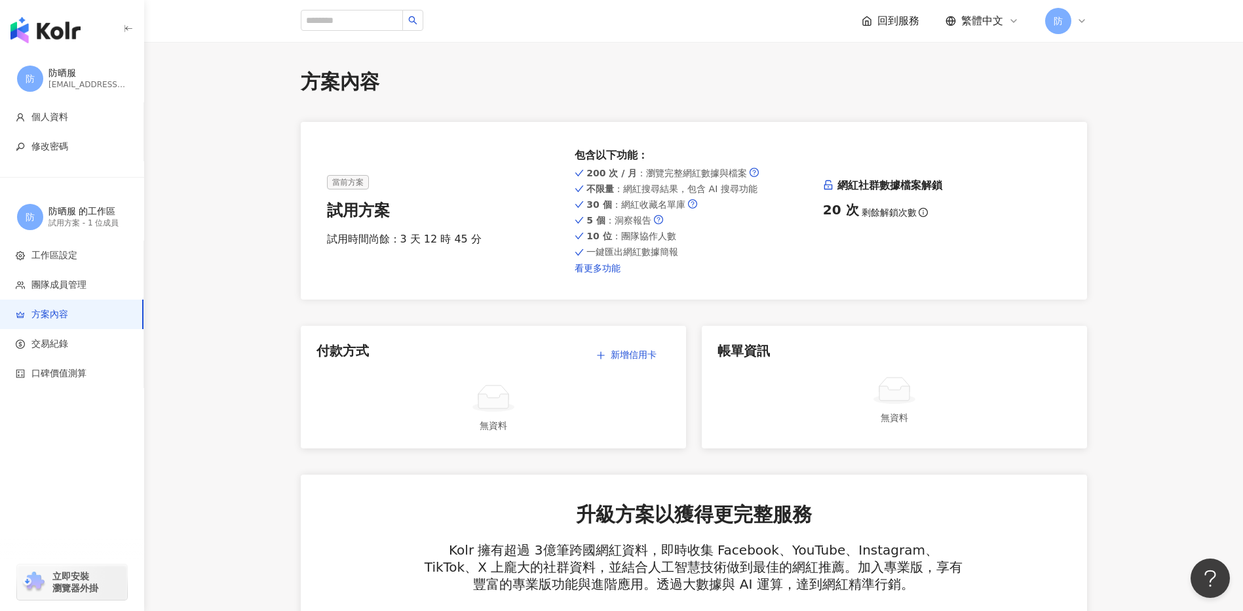
click at [593, 267] on link "看更多功能" at bounding box center [694, 268] width 238 height 10
